Goal: Transaction & Acquisition: Book appointment/travel/reservation

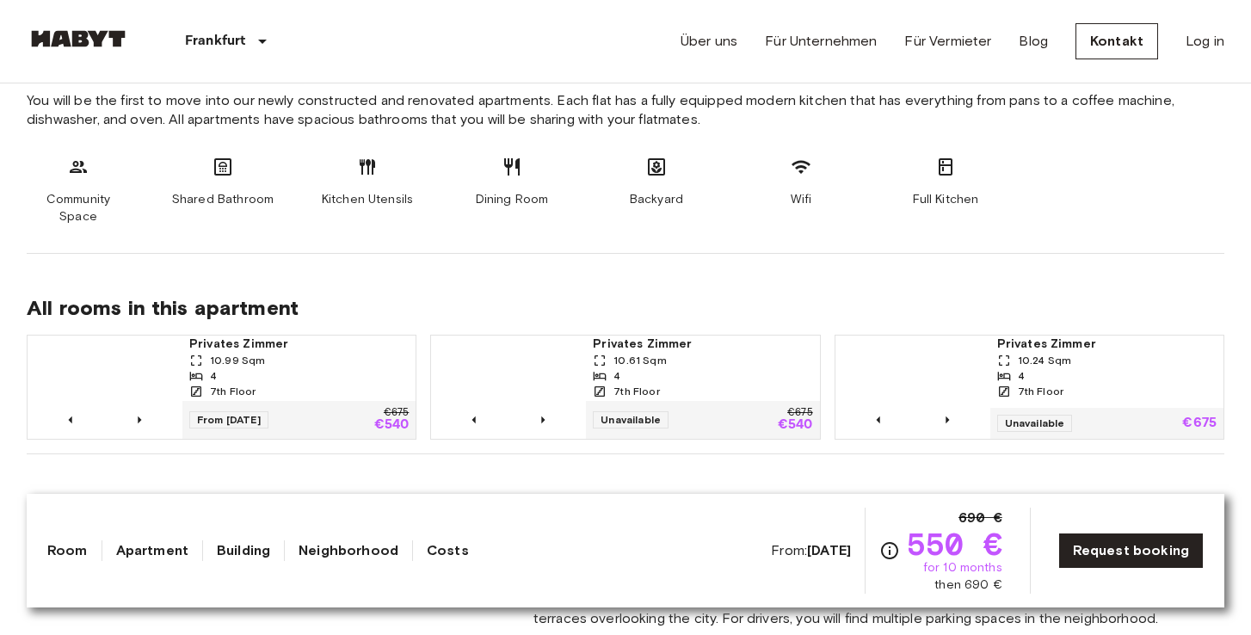
scroll to position [975, 0]
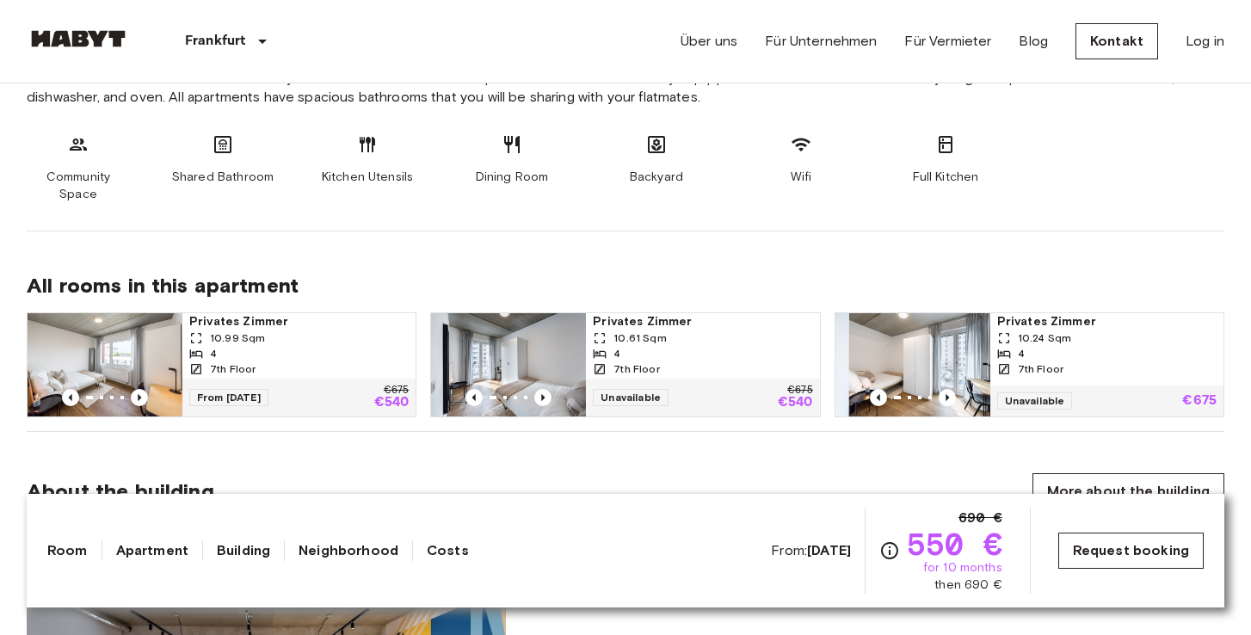
click at [1139, 546] on link "Request booking" at bounding box center [1130, 551] width 145 height 36
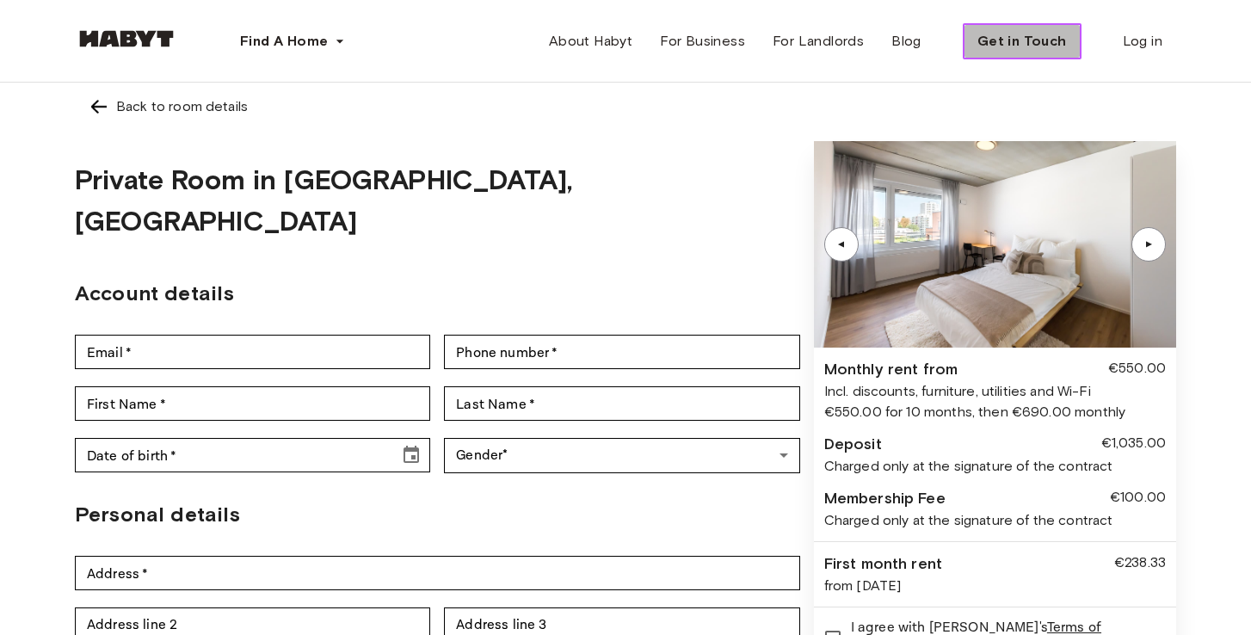
click at [994, 40] on span "Get in Touch" at bounding box center [1022, 41] width 89 height 21
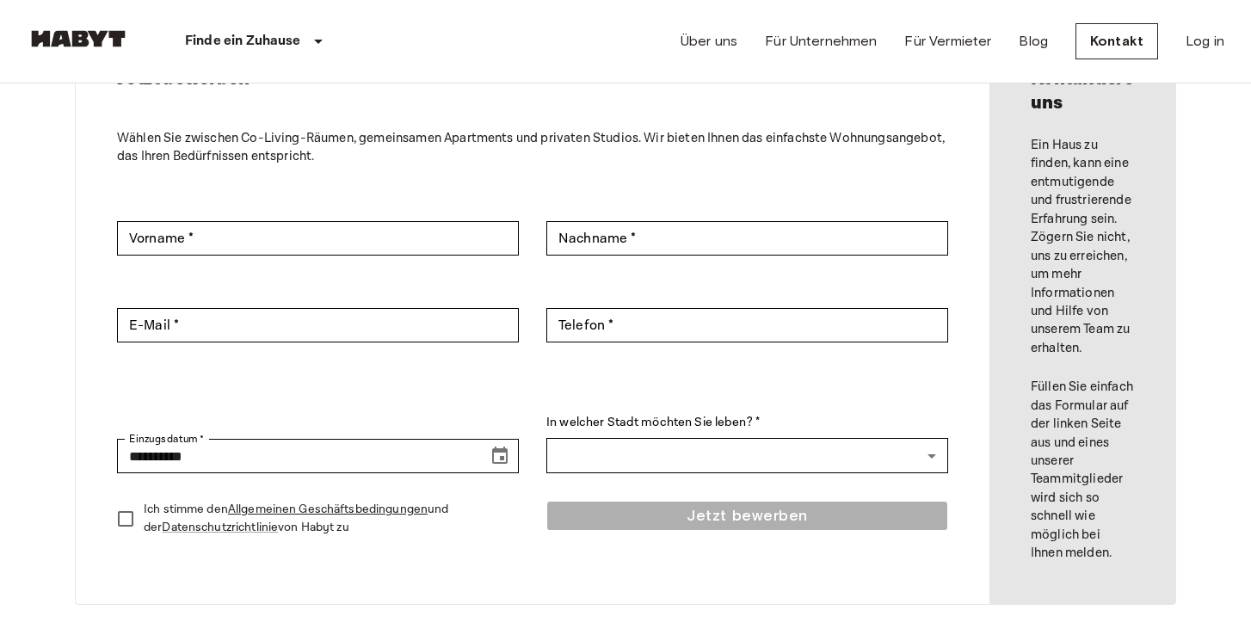
scroll to position [128, 0]
